Goal: Information Seeking & Learning: Learn about a topic

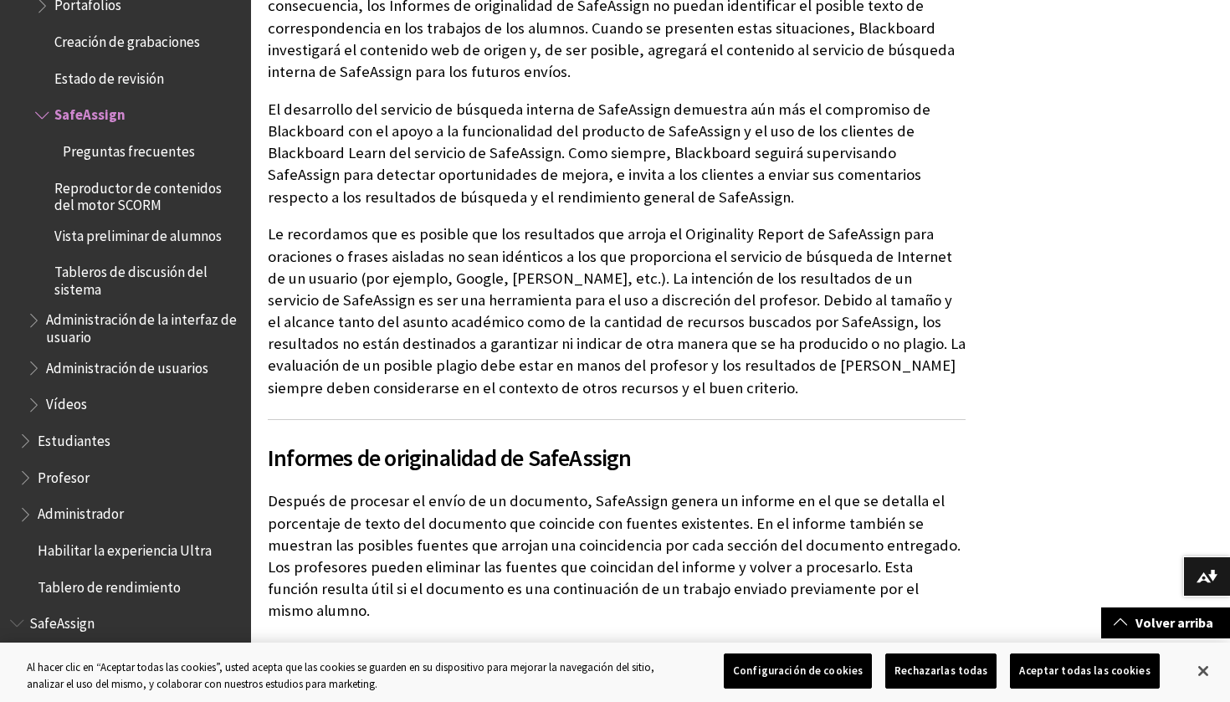
scroll to position [2134, 0]
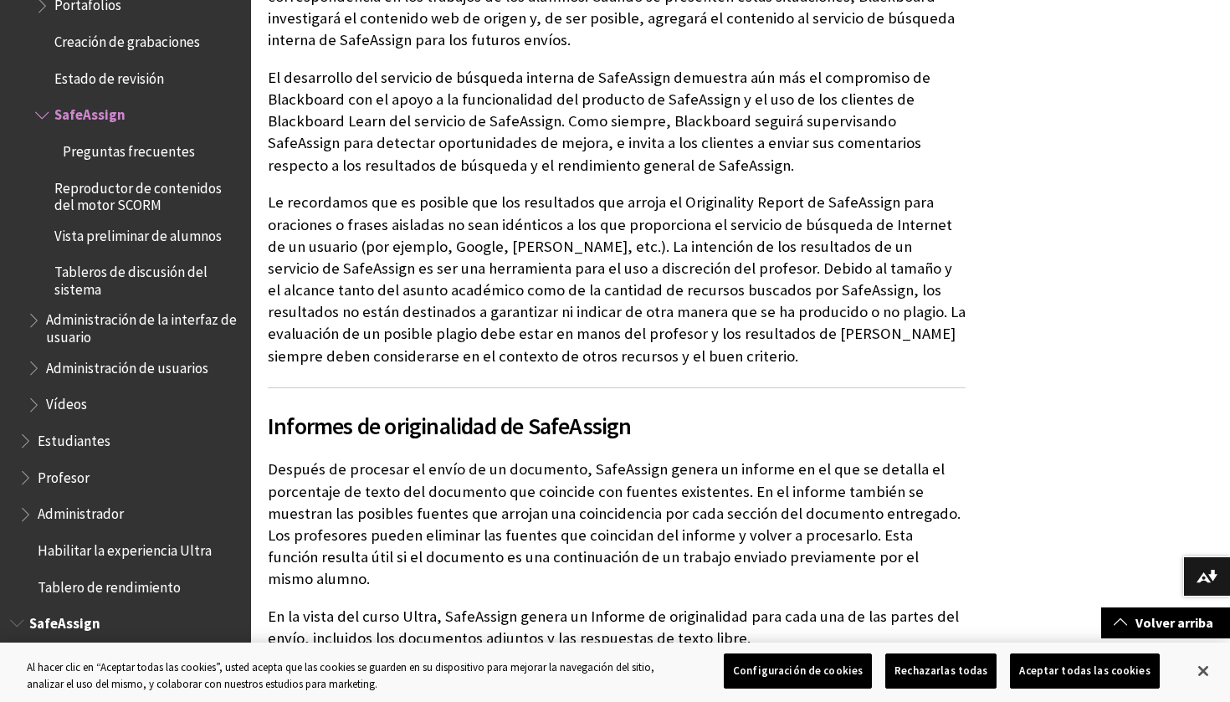
click at [65, 646] on span "Alumno" at bounding box center [61, 657] width 47 height 23
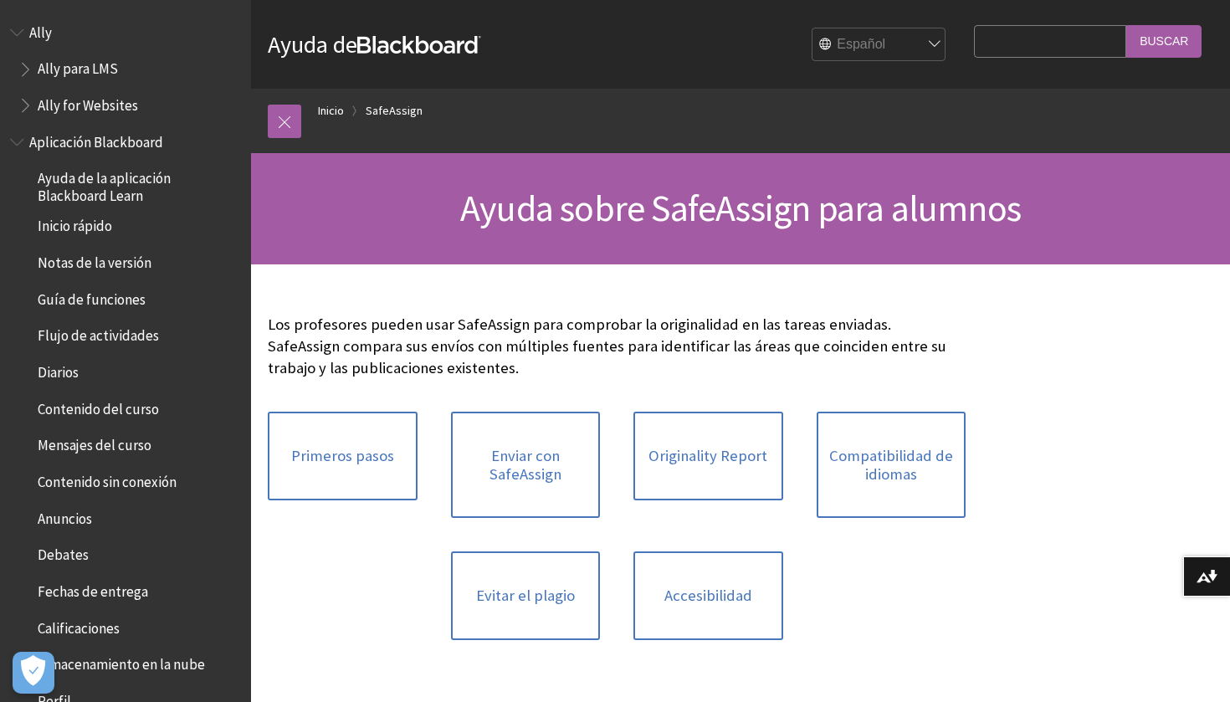
scroll to position [1279, 0]
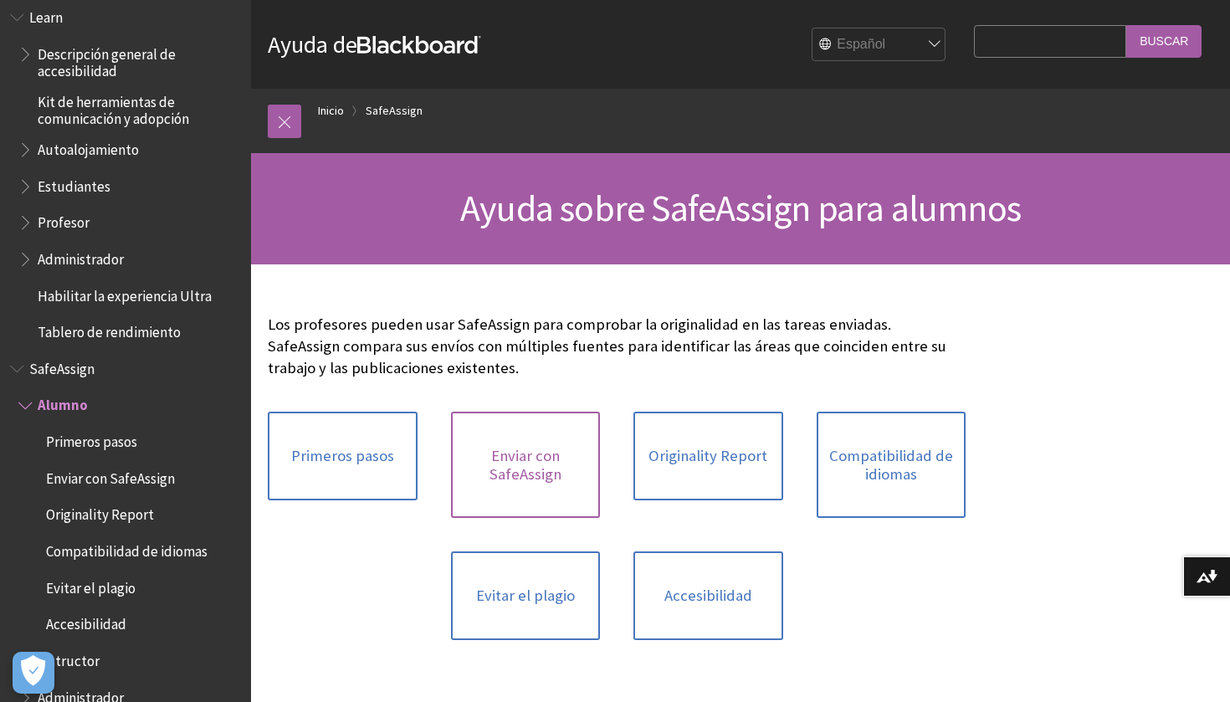
click at [545, 464] on link "Enviar con SafeAssign" at bounding box center [526, 465] width 150 height 106
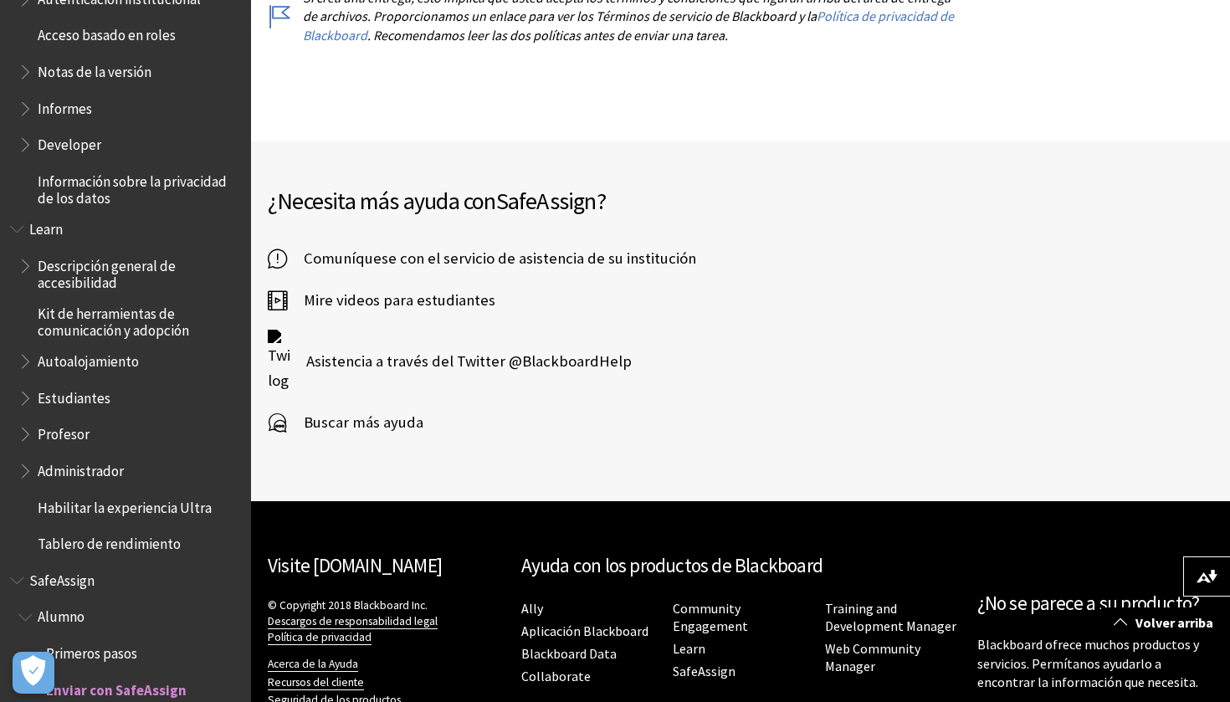
scroll to position [1067, 0]
click at [90, 385] on span "Estudiantes" at bounding box center [74, 396] width 73 height 23
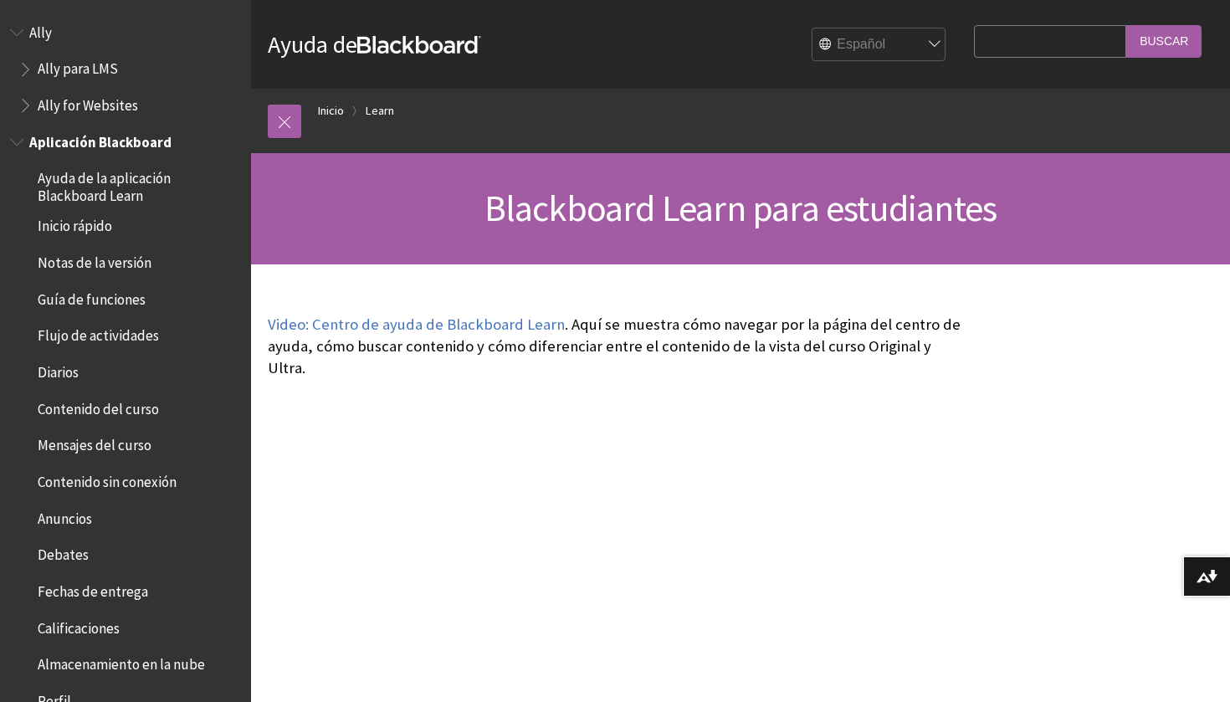
click at [115, 137] on span "Aplicación Blackboard" at bounding box center [100, 139] width 142 height 23
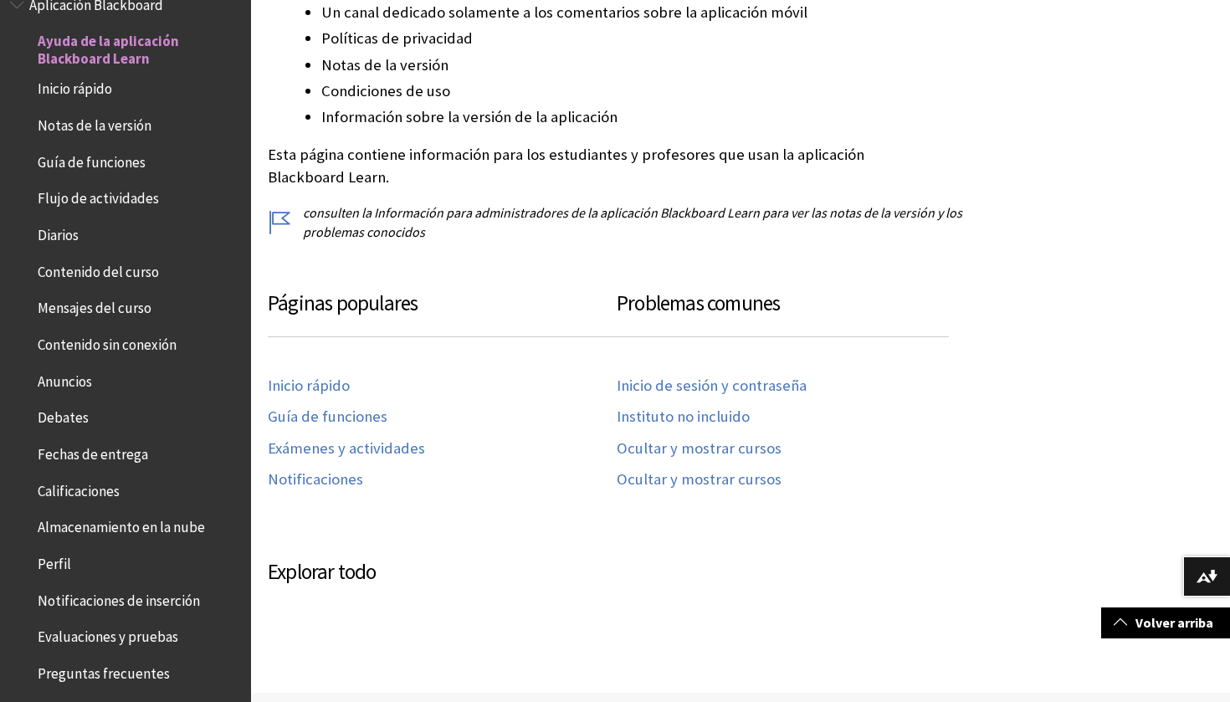
scroll to position [592, 0]
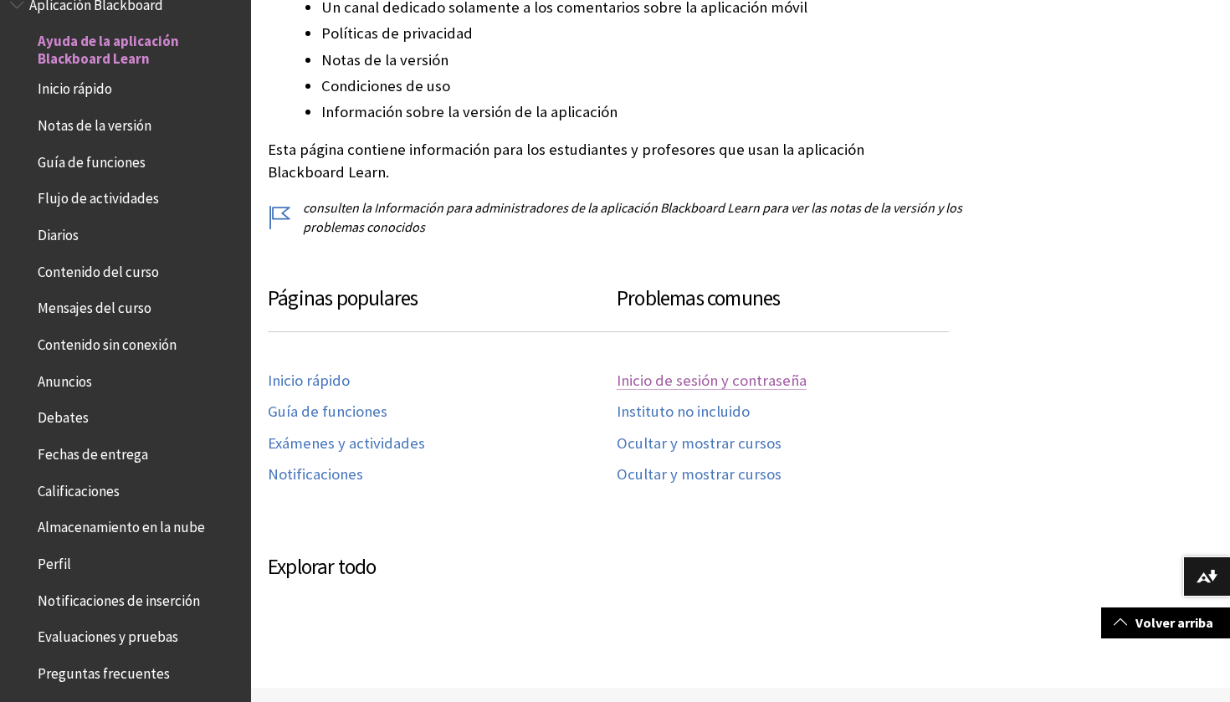
click at [726, 377] on link "Inicio de sesión y contraseña" at bounding box center [712, 380] width 190 height 19
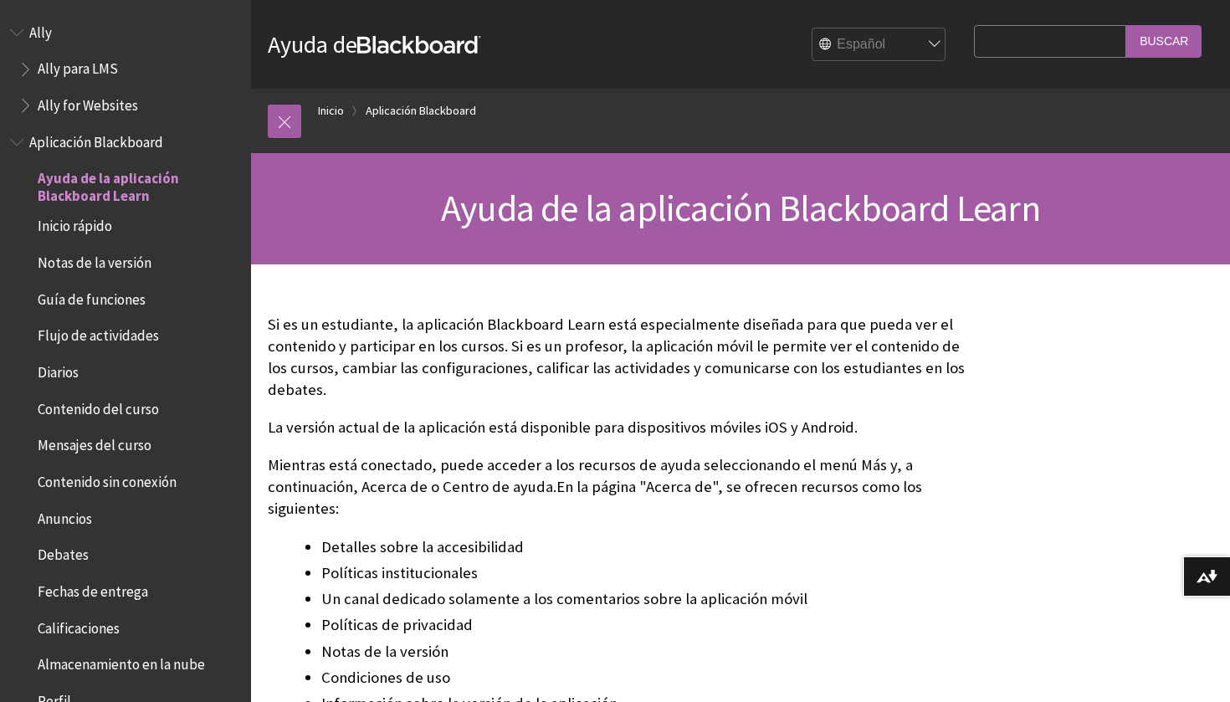
scroll to position [0, 0]
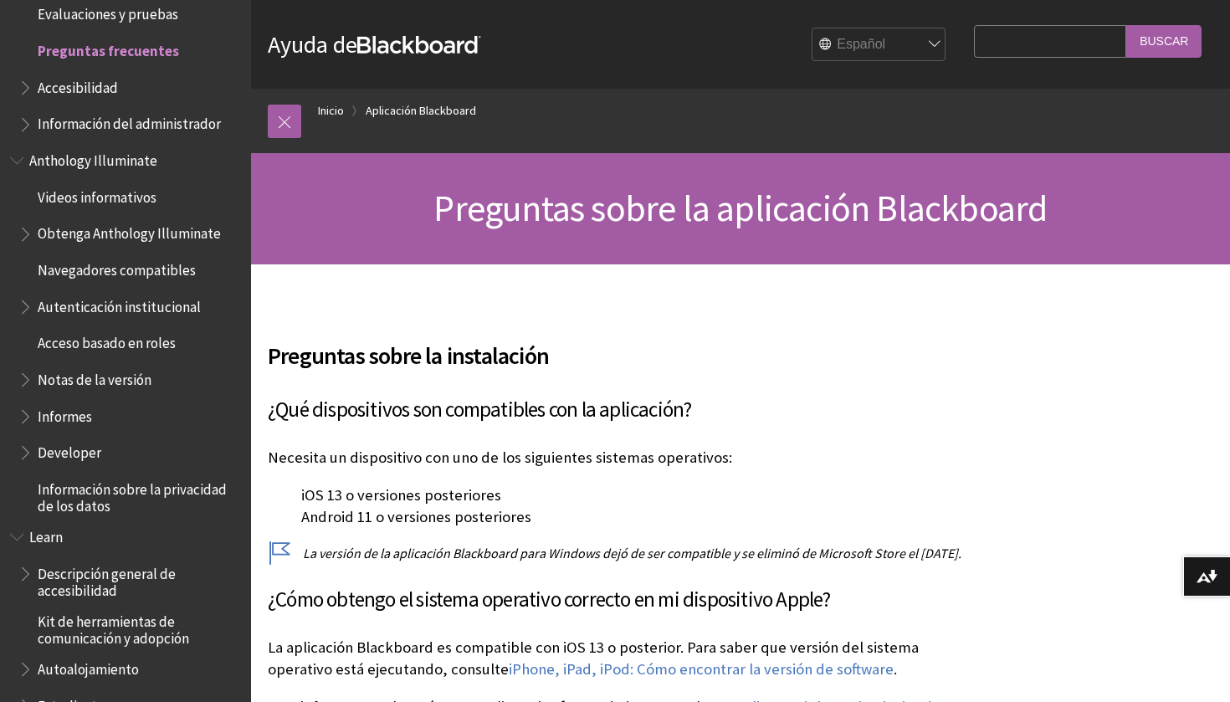
click at [1048, 32] on input "Search Query" at bounding box center [1050, 41] width 152 height 33
click at [1164, 41] on input "Buscar" at bounding box center [1163, 41] width 75 height 33
type input "u"
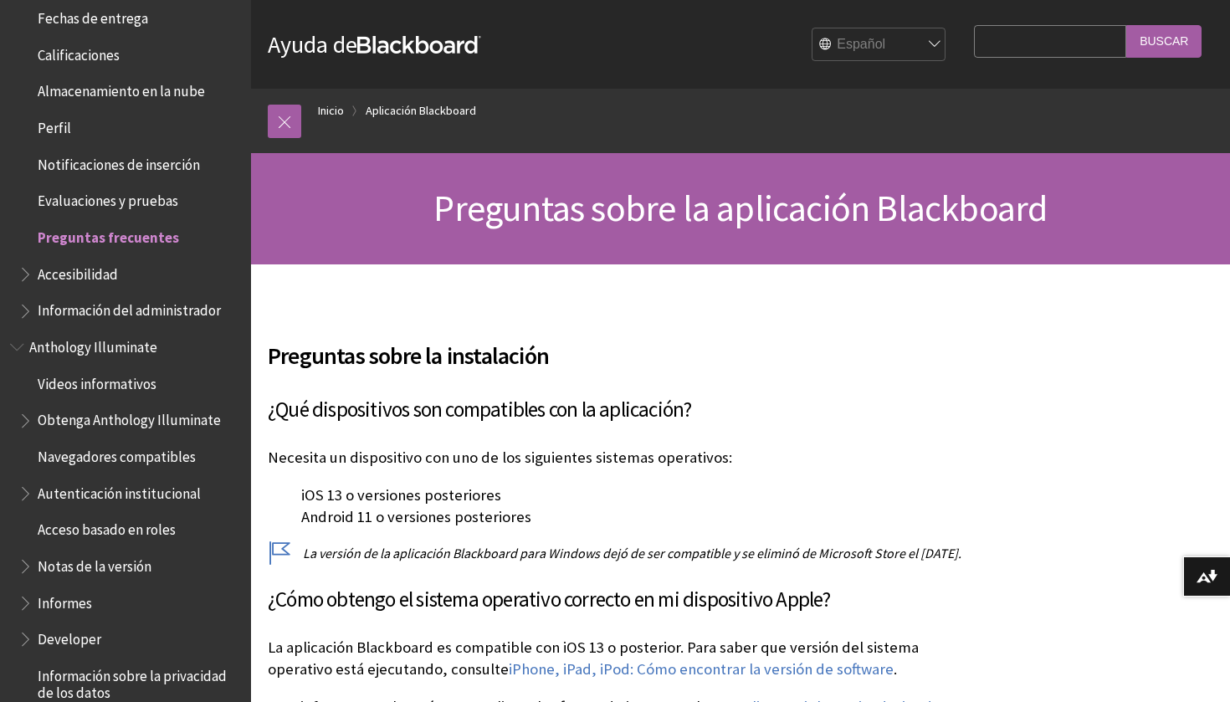
scroll to position [608, 0]
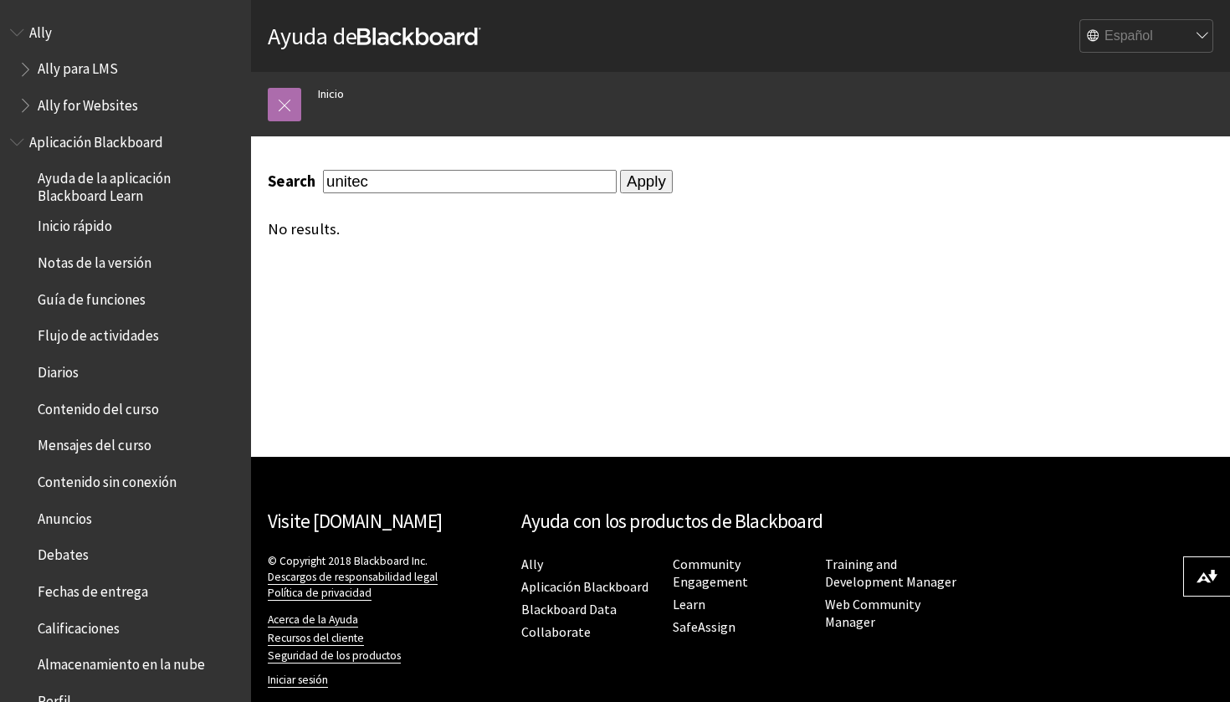
click at [286, 109] on link at bounding box center [284, 104] width 33 height 33
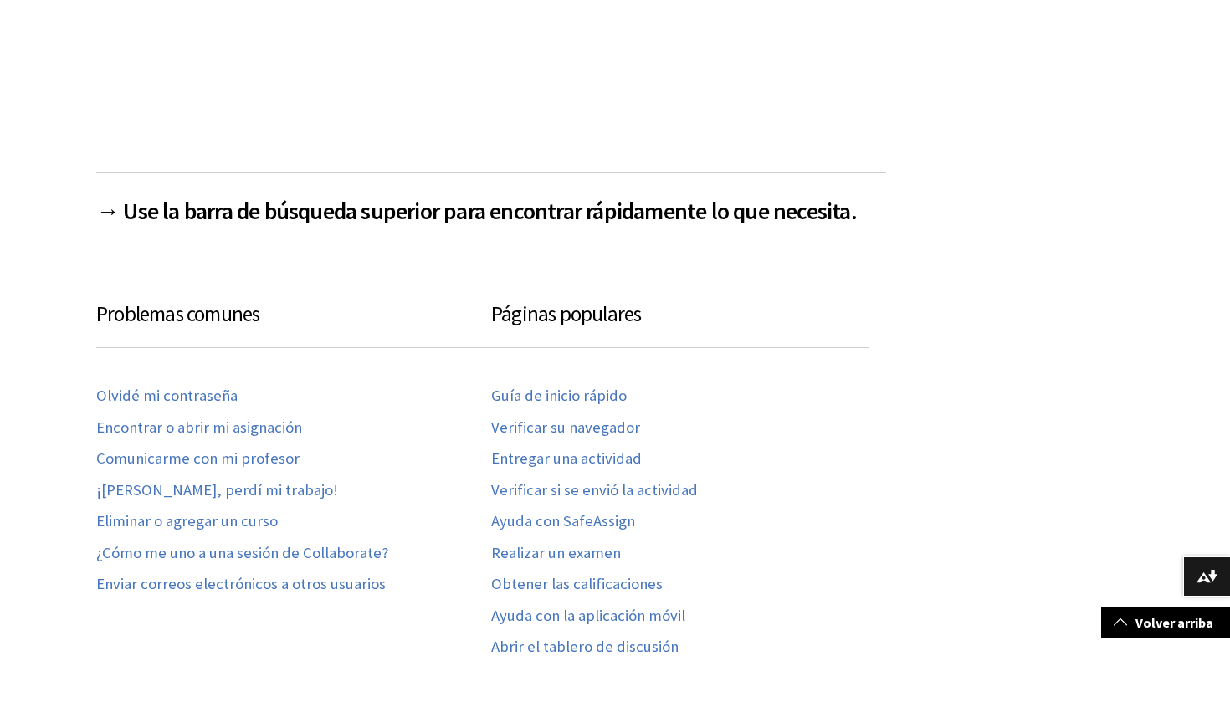
scroll to position [682, 0]
click at [551, 520] on link "Ayuda con SafeAssign" at bounding box center [563, 522] width 144 height 19
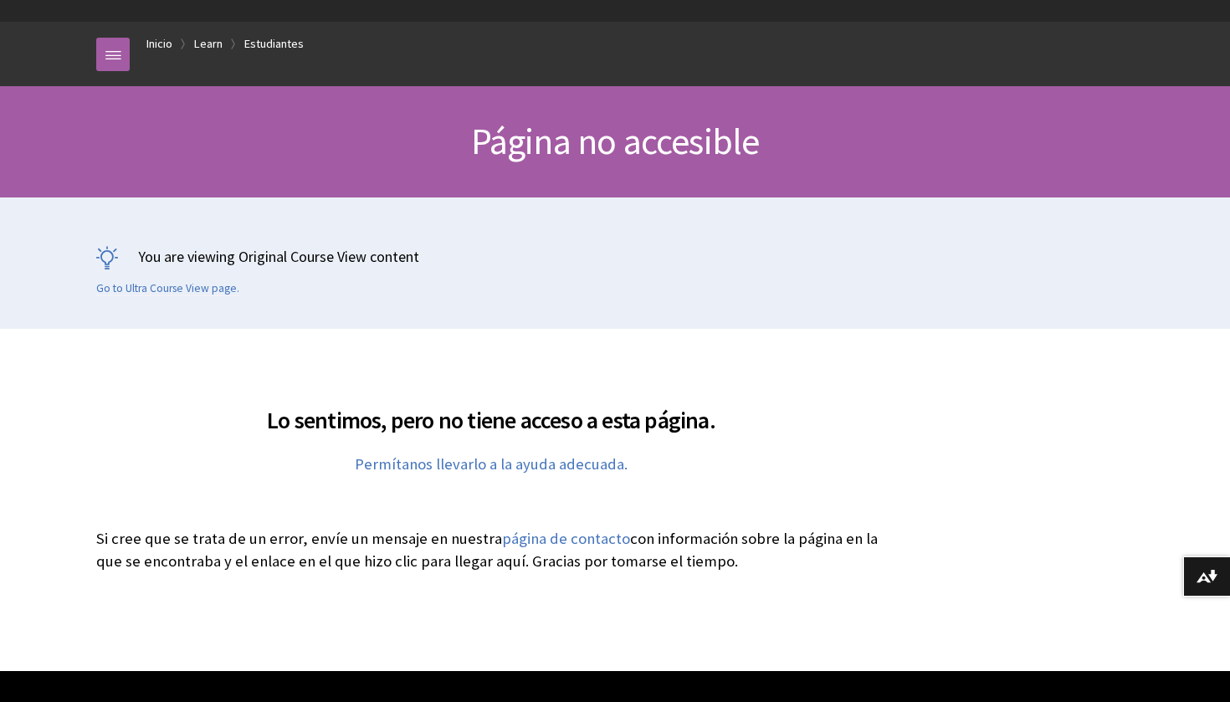
scroll to position [68, 0]
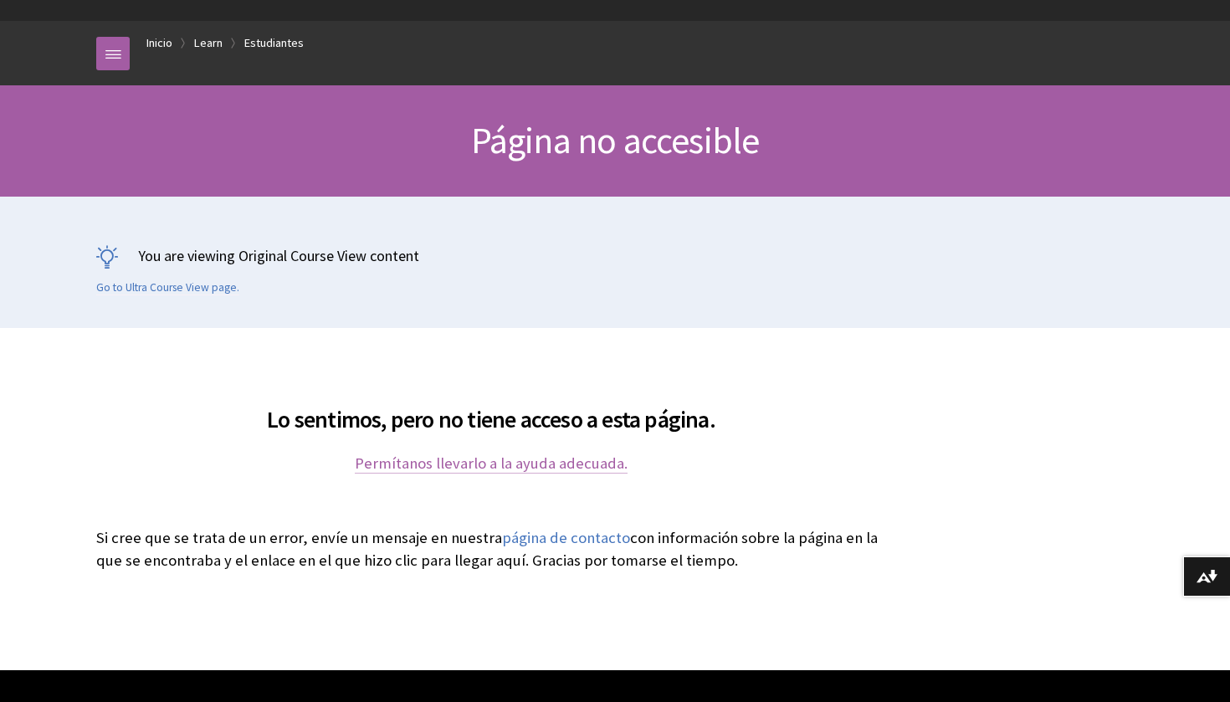
click at [551, 458] on link "Permítanos llevarlo a la ayuda adecuada." at bounding box center [491, 463] width 273 height 20
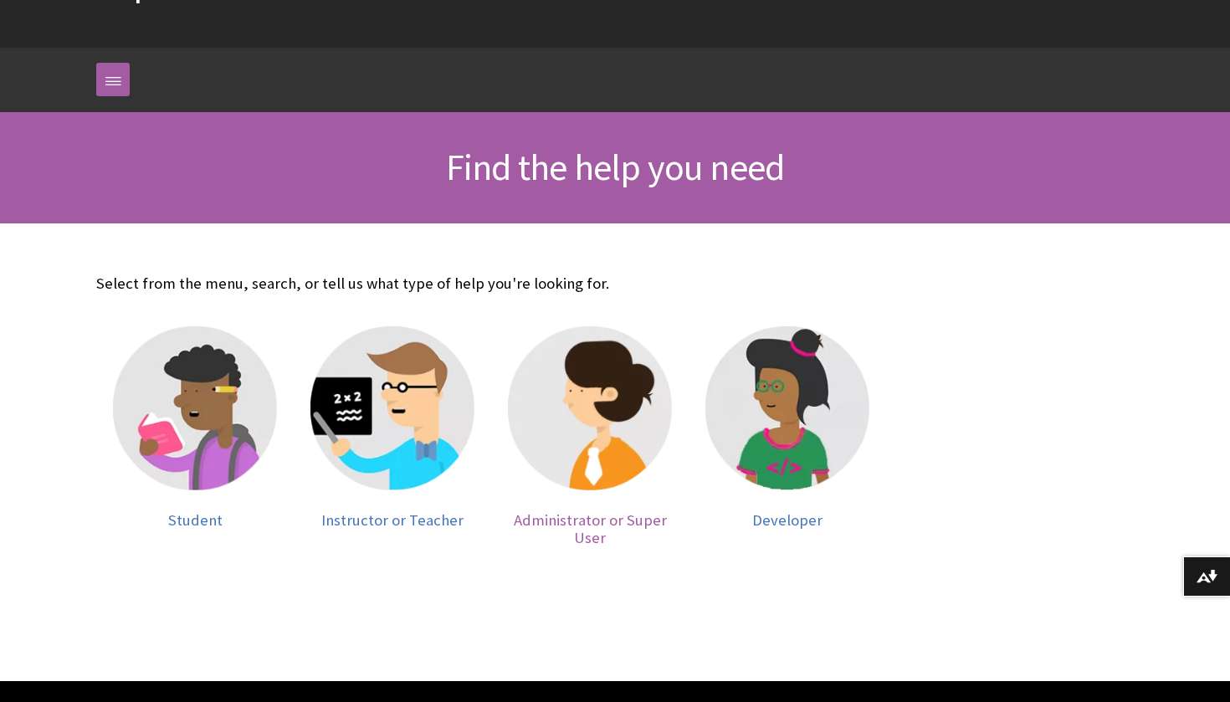
scroll to position [135, 0]
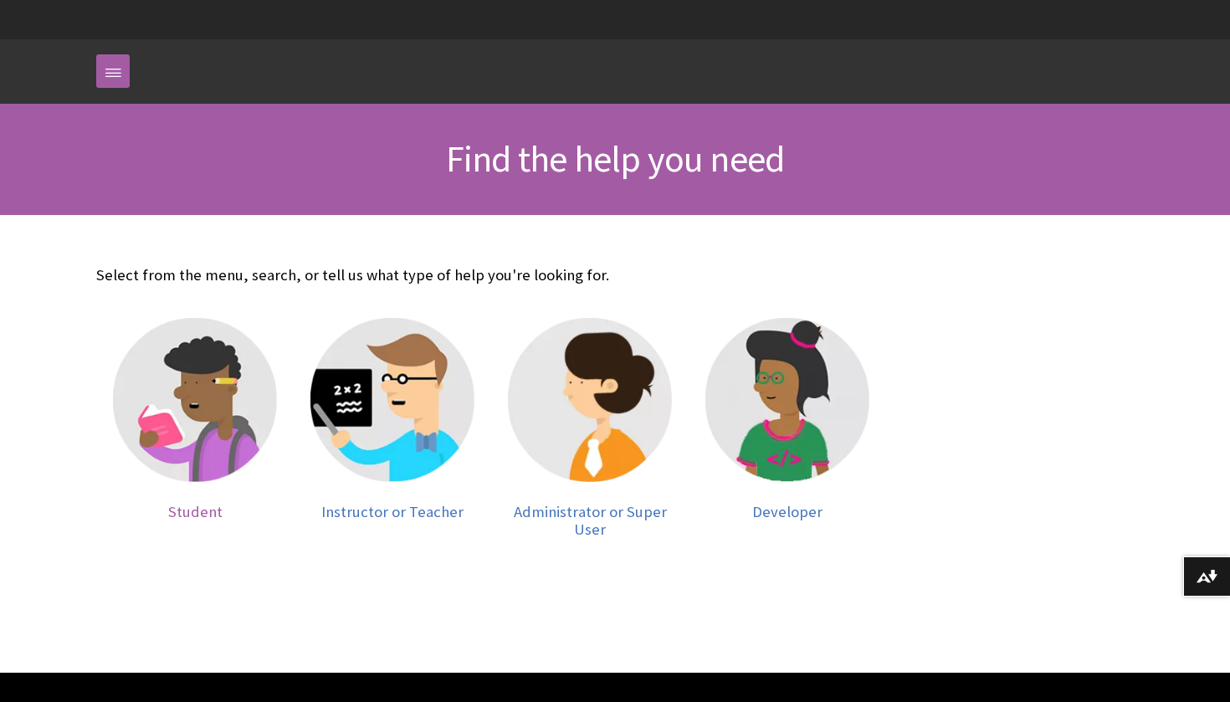
click at [176, 432] on img at bounding box center [195, 400] width 164 height 164
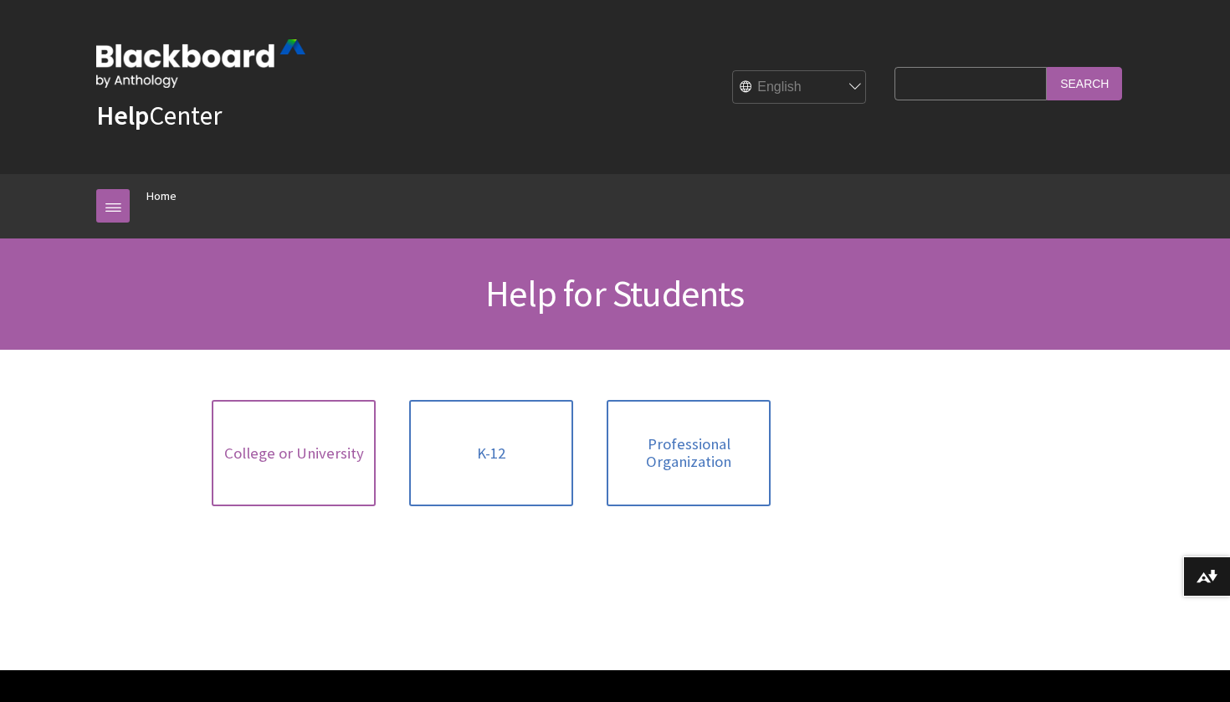
click at [282, 453] on span "College or University" at bounding box center [294, 453] width 140 height 18
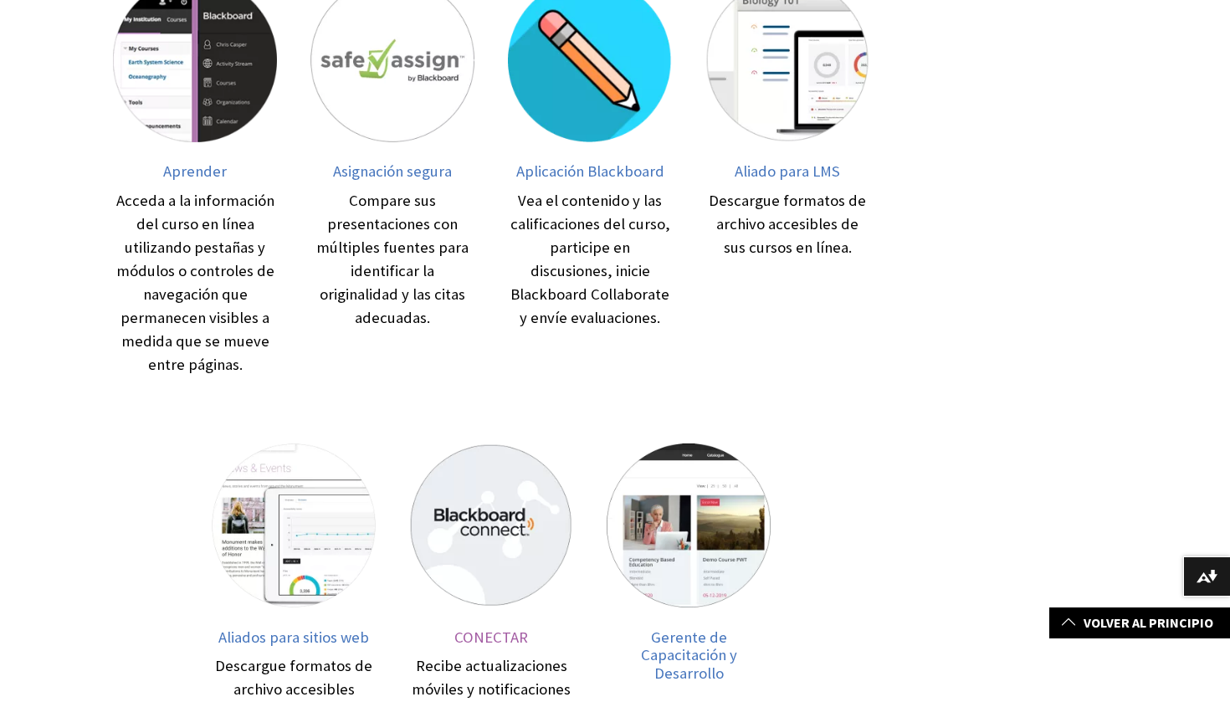
scroll to position [402, 0]
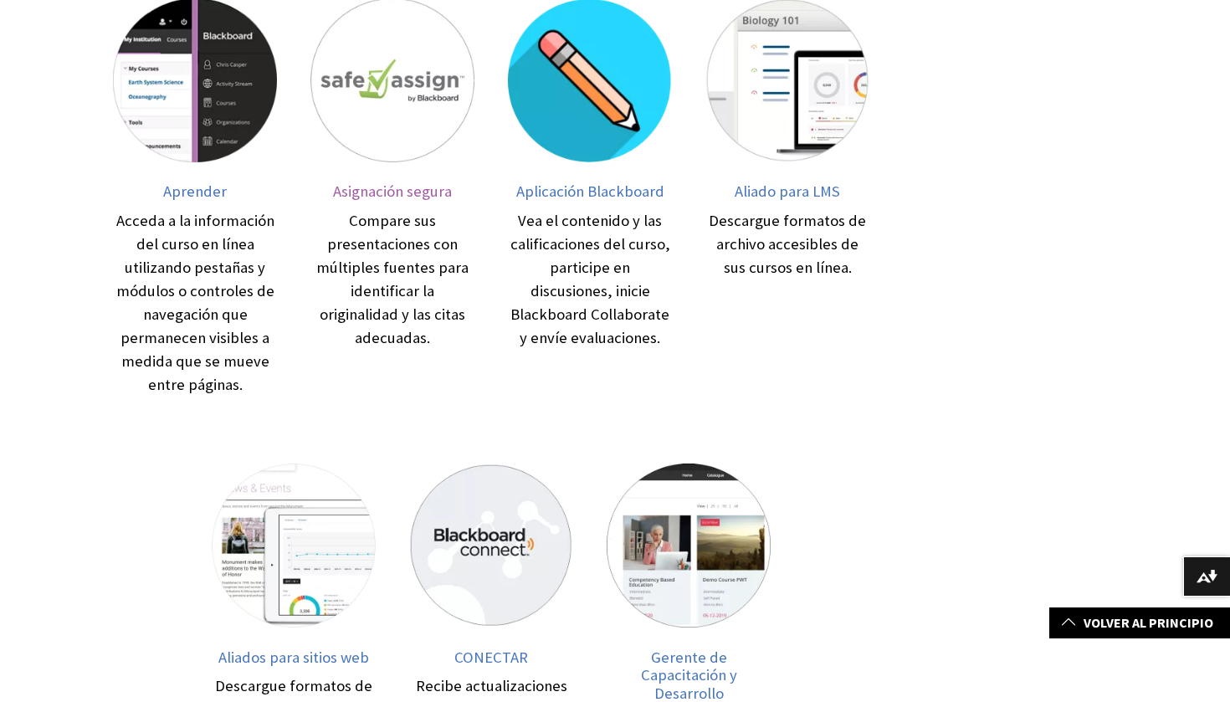
click at [401, 191] on span "Asignación segura" at bounding box center [392, 191] width 119 height 19
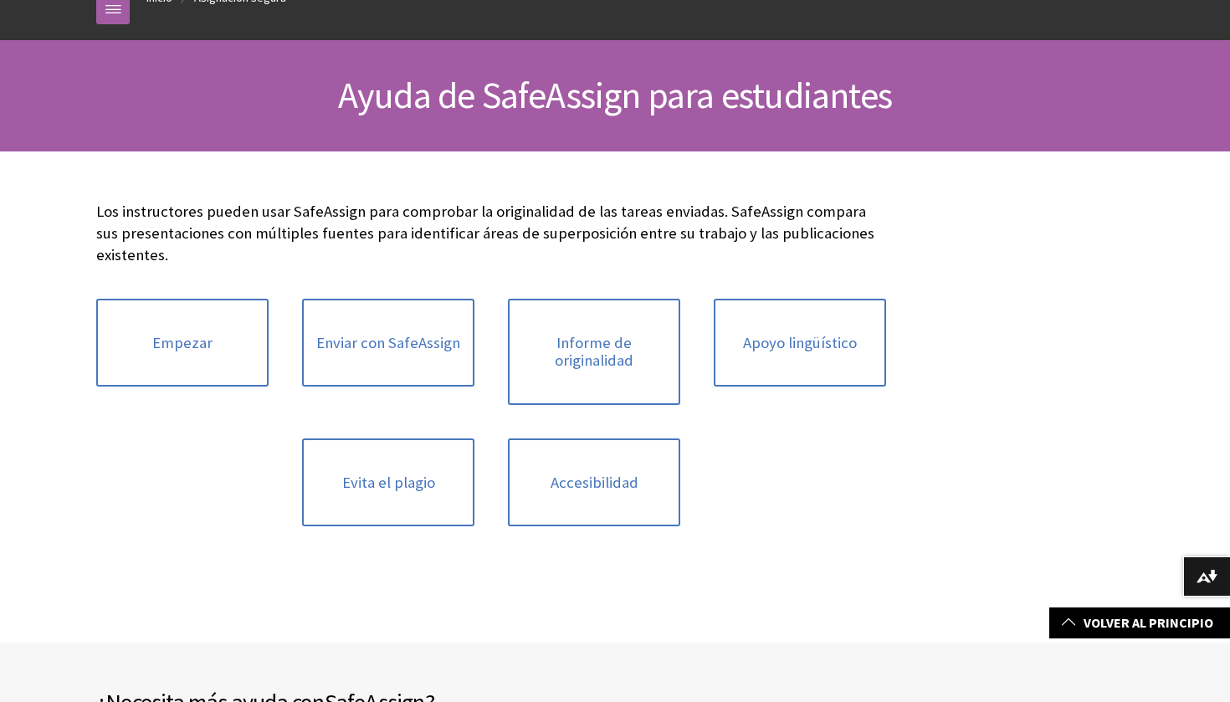
scroll to position [204, 0]
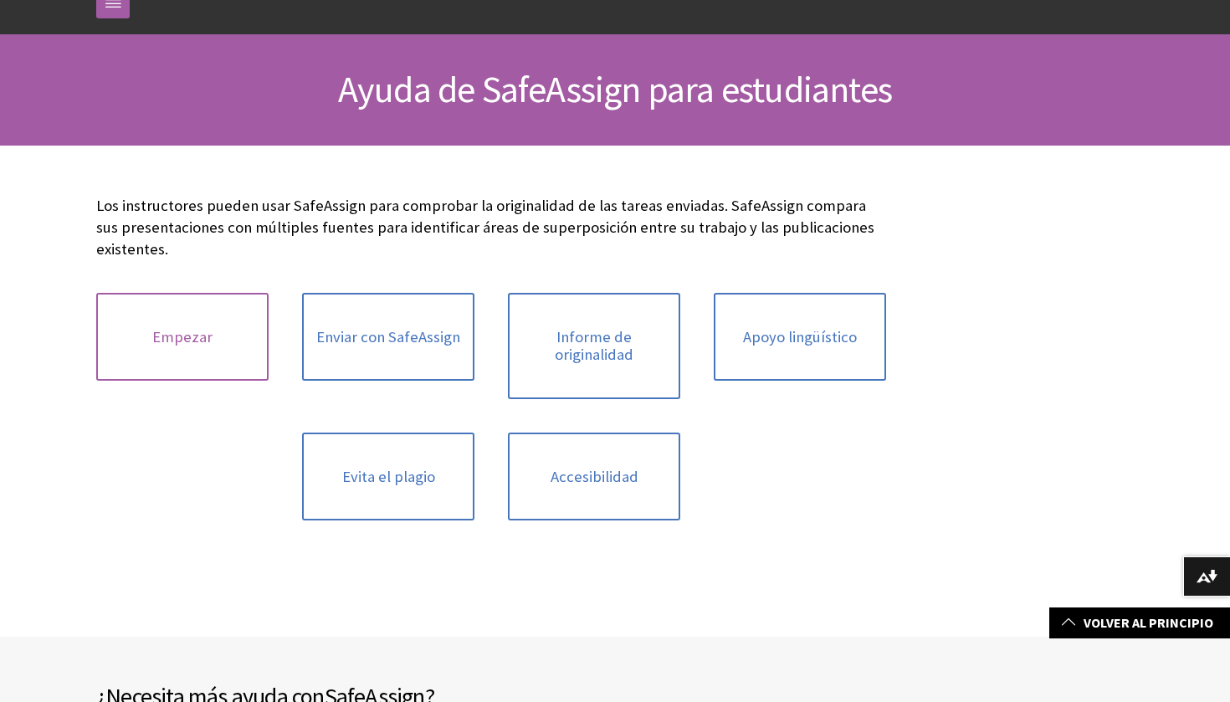
click at [194, 324] on link "Empezar" at bounding box center [182, 337] width 172 height 89
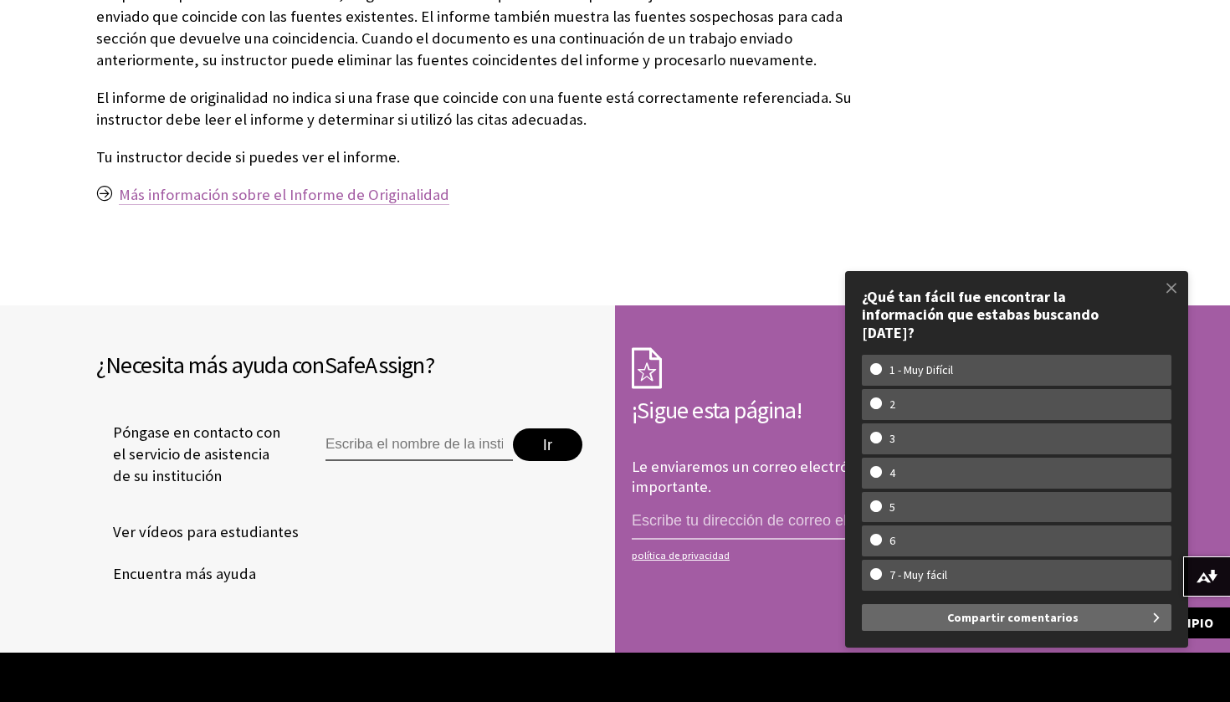
scroll to position [1395, 0]
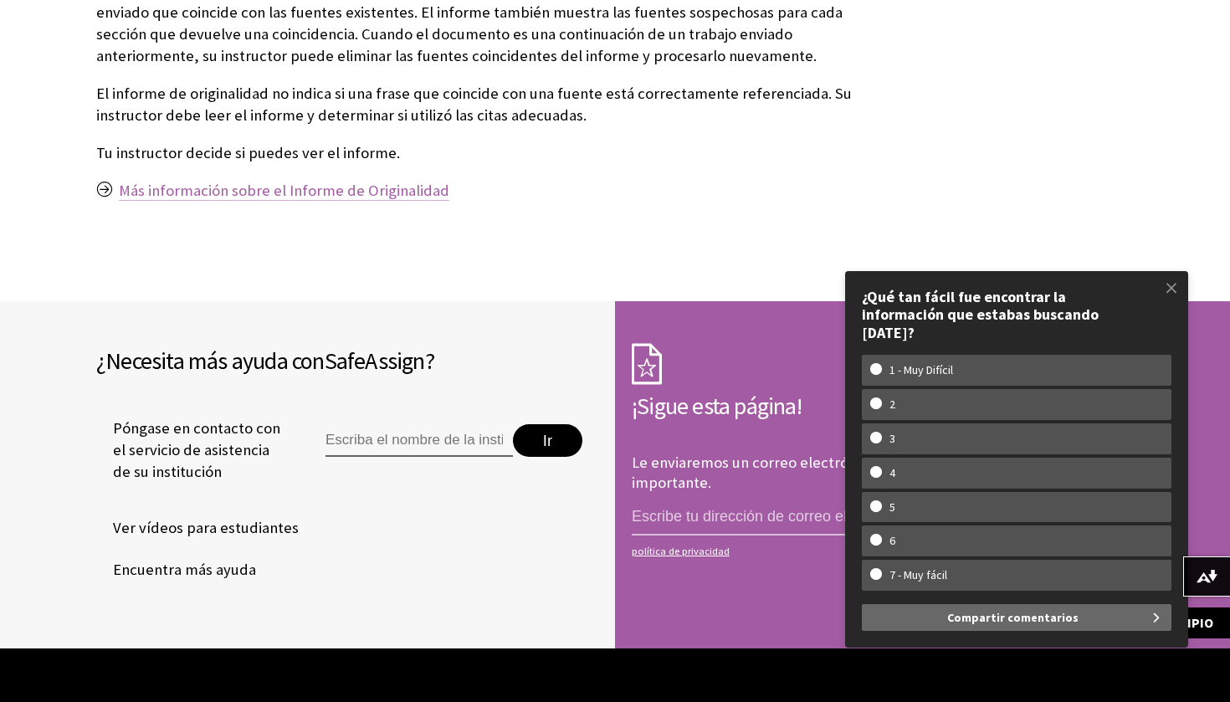
click at [202, 181] on link "Más información sobre el Informe de Originalidad" at bounding box center [284, 191] width 330 height 20
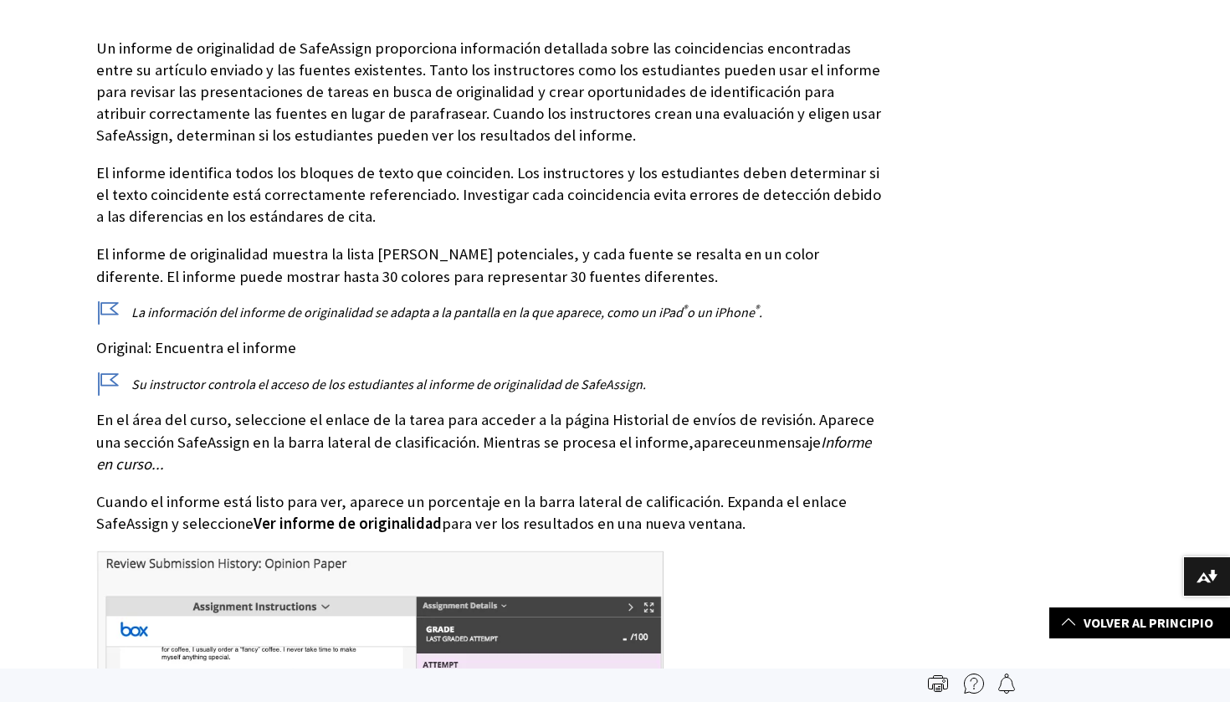
scroll to position [358, 0]
